Goal: Complete application form

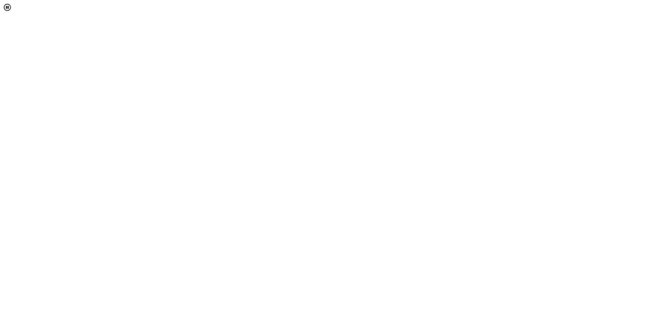
select select "[object Object]"
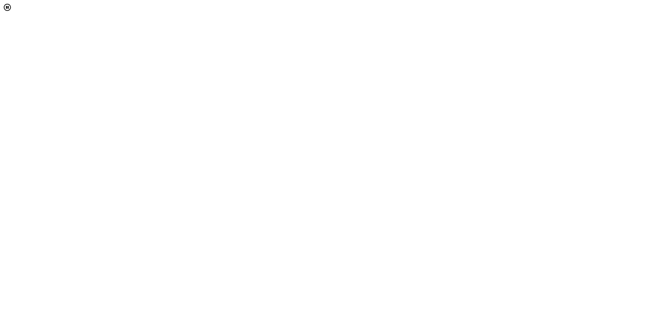
scroll to position [358, 0]
